Goal: Task Accomplishment & Management: Manage account settings

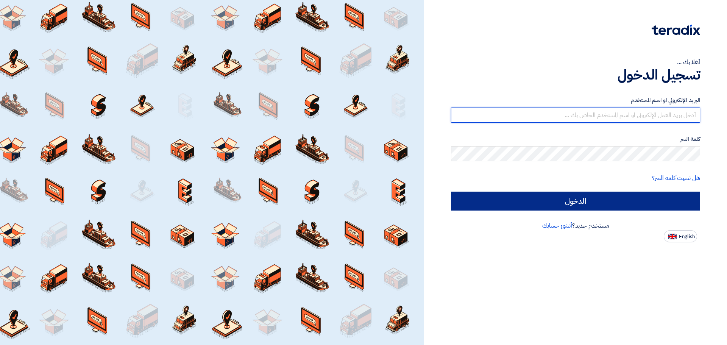
type input "[EMAIL_ADDRESS][DOMAIN_NAME]"
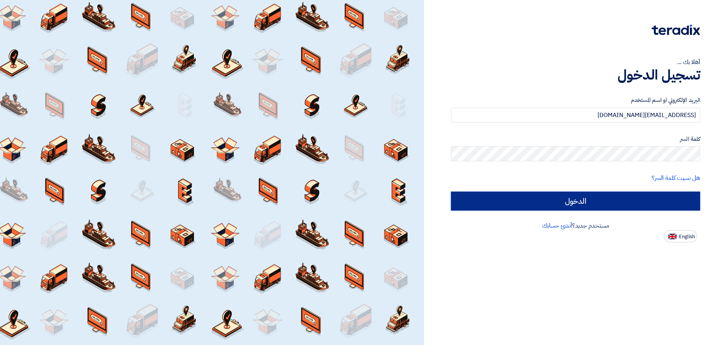
click at [555, 196] on input "الدخول" at bounding box center [575, 201] width 249 height 19
type input "Sign in"
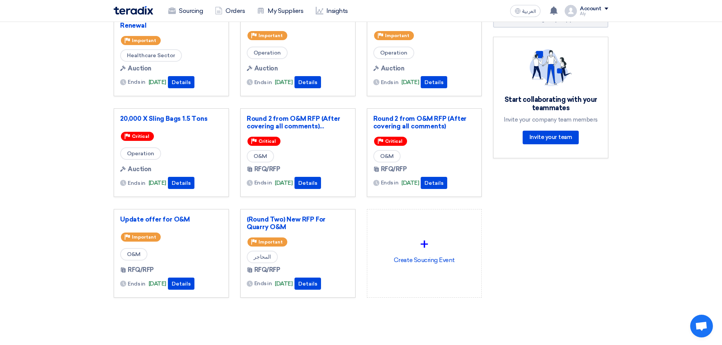
scroll to position [76, 0]
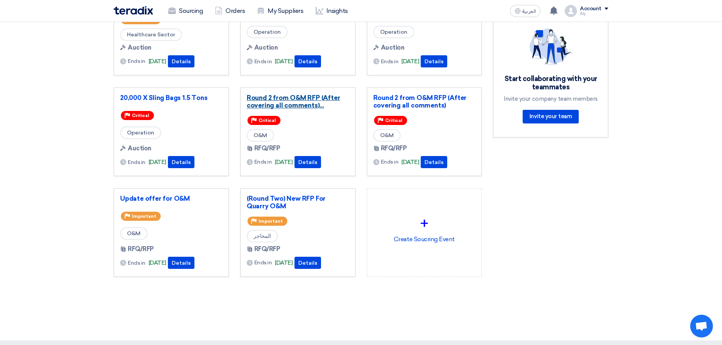
click at [289, 100] on link "Round 2 from O&M RFP (After covering all comments)..." at bounding box center [298, 101] width 102 height 15
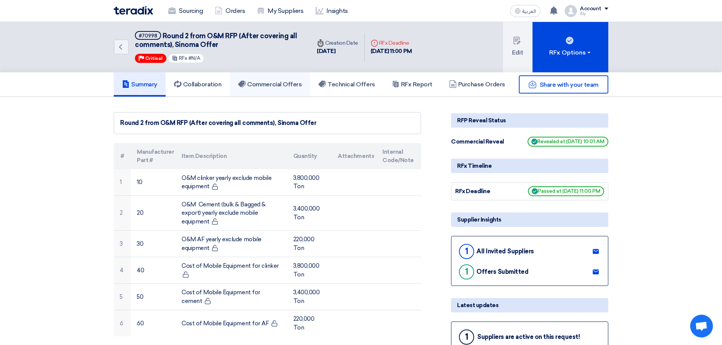
click at [283, 84] on h5 "Commercial Offers" at bounding box center [270, 85] width 64 height 8
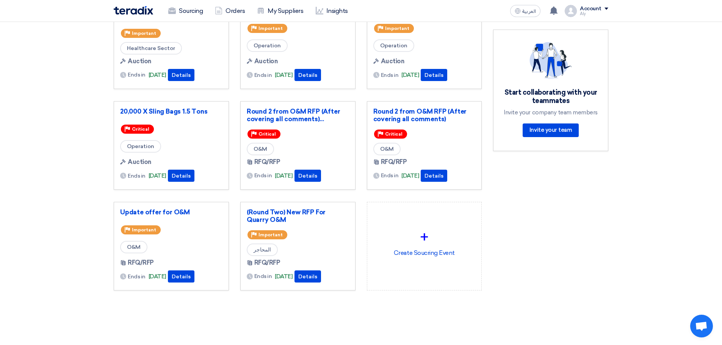
scroll to position [38, 0]
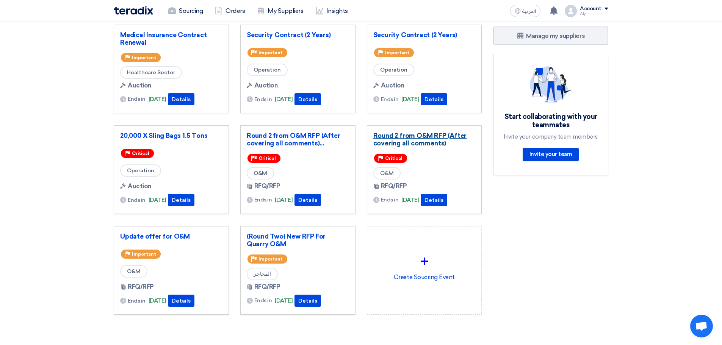
click at [401, 132] on link "Round 2 from O&M RFP (After covering all comments)" at bounding box center [424, 139] width 102 height 15
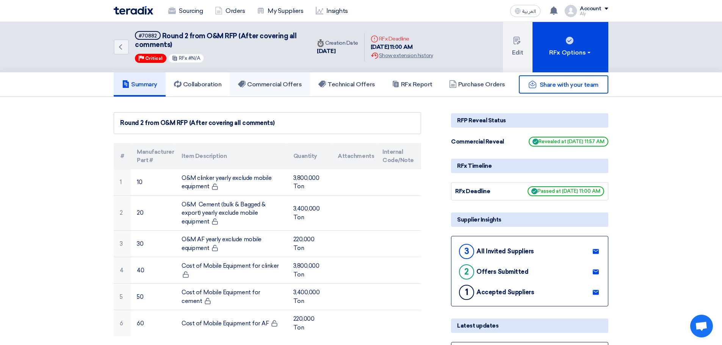
click at [259, 89] on link "Commercial Offers" at bounding box center [270, 84] width 80 height 24
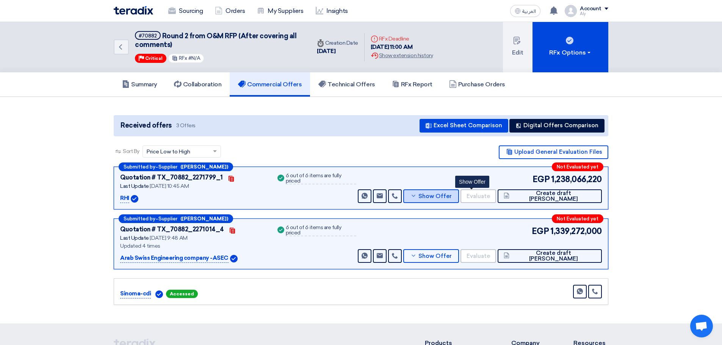
click at [458, 199] on button "Show Offer" at bounding box center [430, 196] width 55 height 14
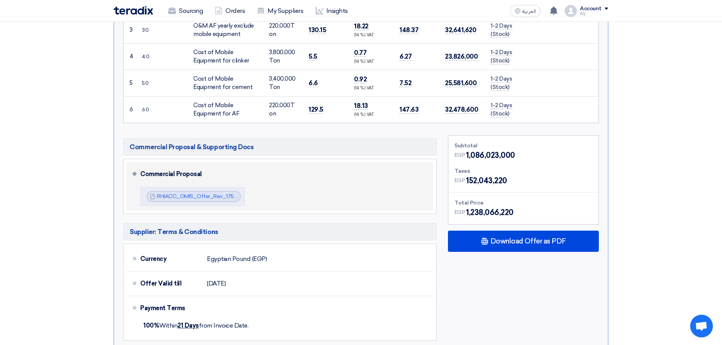
scroll to position [341, 0]
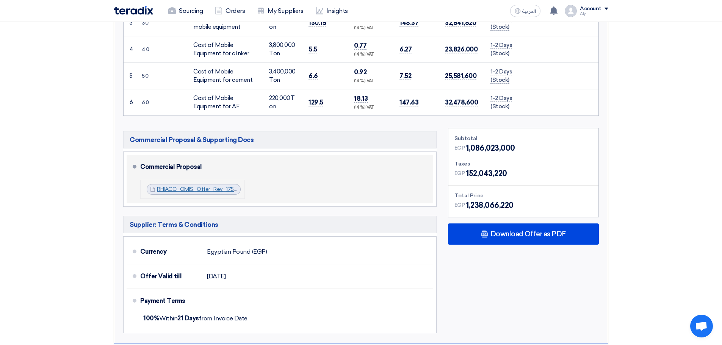
click at [187, 190] on link "RHIACC_OMIS_Offer_Rev_1754293376049.pdf" at bounding box center [216, 189] width 118 height 6
